Goal: Task Accomplishment & Management: Manage account settings

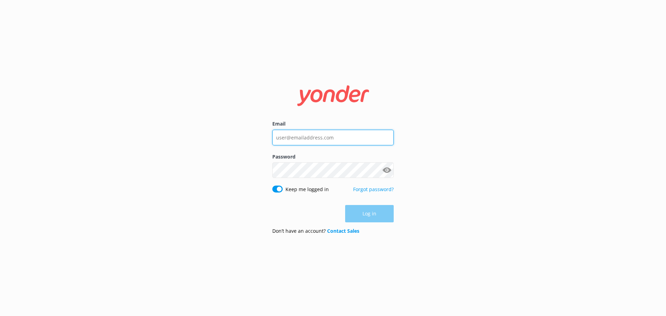
type input "[PERSON_NAME][EMAIL_ADDRESS][DOMAIN_NAME]"
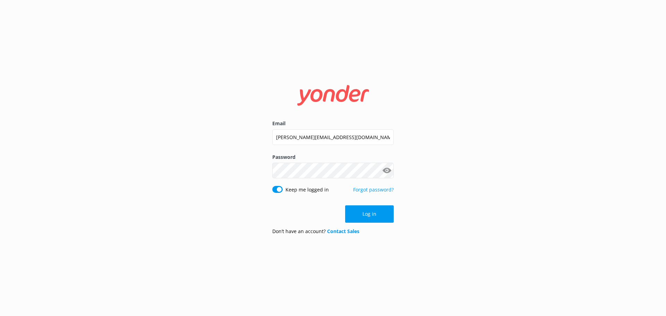
click at [367, 216] on div "Log in" at bounding box center [332, 213] width 121 height 17
click at [367, 216] on button "Log in" at bounding box center [369, 213] width 49 height 17
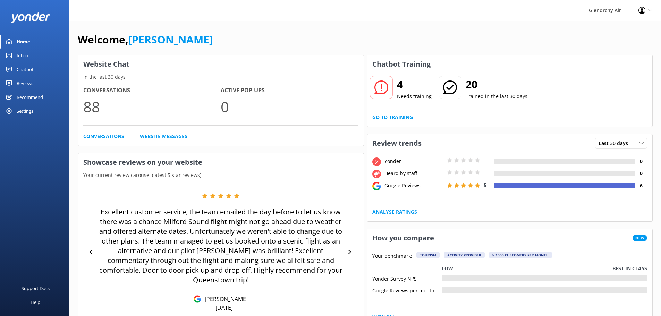
click at [11, 53] on icon at bounding box center [9, 56] width 6 height 6
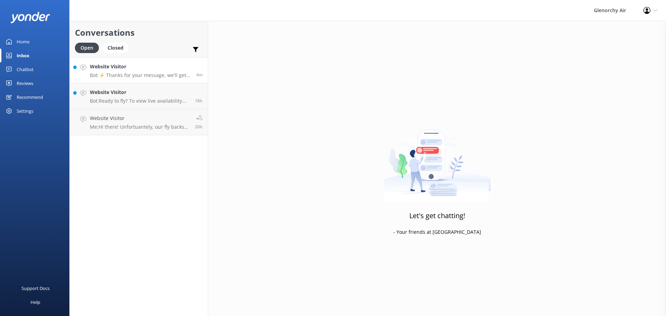
click at [155, 74] on p "Bot: ⚡ Thanks for your message, we'll get back to you as soon as we can. You're…" at bounding box center [140, 75] width 101 height 6
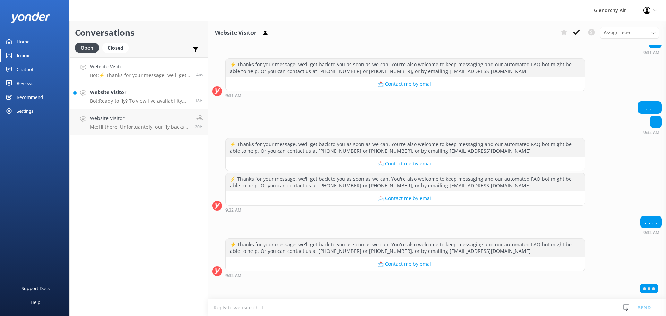
scroll to position [71, 0]
click at [128, 99] on p "Bot: Ready to fly? To view live availability and book your experience, visit [U…" at bounding box center [140, 101] width 100 height 6
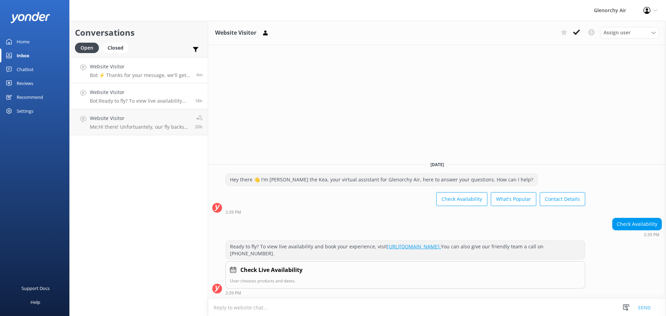
click at [133, 71] on div "Website Visitor Bot: ⚡ Thanks for your message, we'll get back to you as soon a…" at bounding box center [140, 70] width 101 height 15
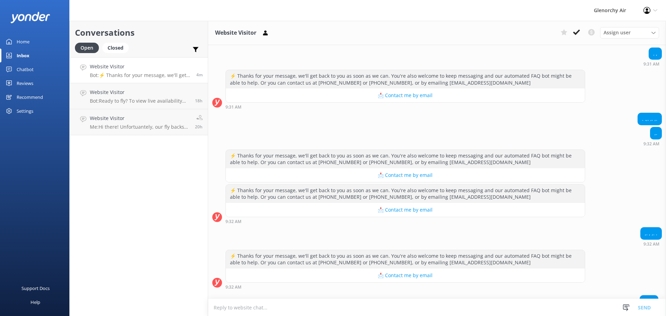
scroll to position [71, 0]
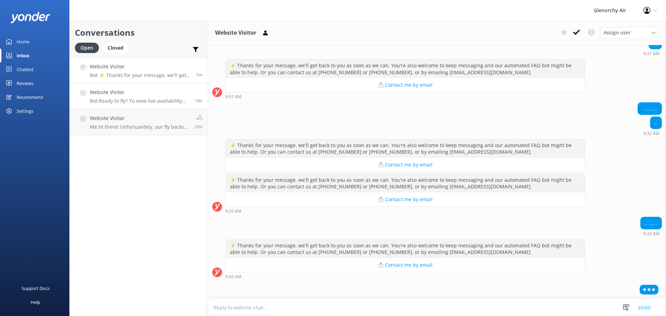
click at [142, 94] on h4 "Website Visitor" at bounding box center [140, 93] width 100 height 8
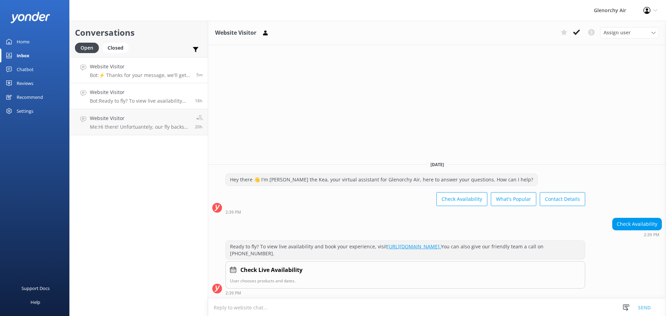
click at [119, 70] on h4 "Website Visitor" at bounding box center [140, 67] width 101 height 8
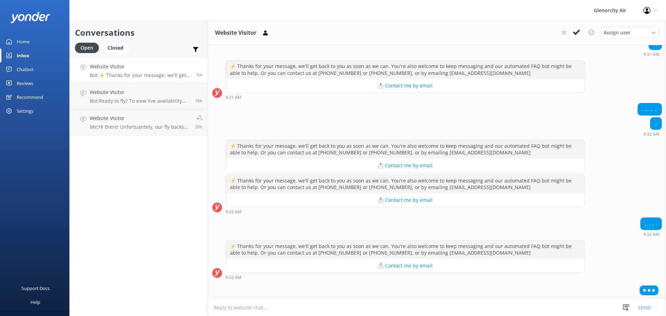
scroll to position [71, 0]
